Goal: Navigation & Orientation: Go to known website

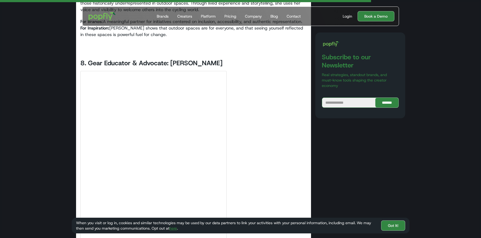
scroll to position [3234, 0]
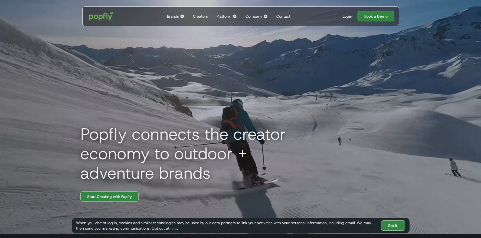
click at [102, 16] on img "home" at bounding box center [102, 16] width 34 height 16
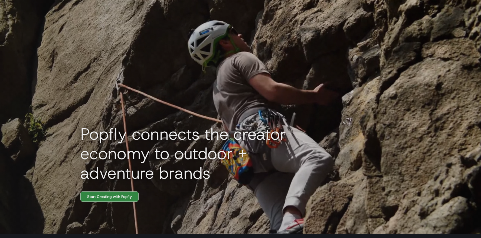
click at [175, 15] on div "Brands Back to main menu Popfly for Brands Connect with creators on the only pl…" at bounding box center [176, 9] width 22 height 19
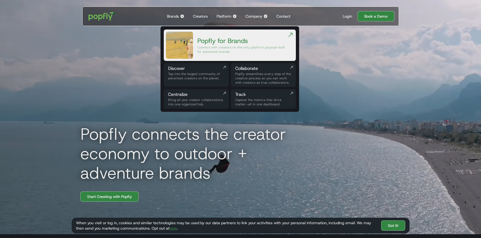
click at [174, 15] on div "Brands" at bounding box center [173, 16] width 12 height 5
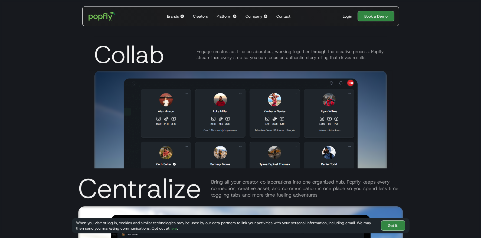
scroll to position [928, 0]
